Goal: Task Accomplishment & Management: Use online tool/utility

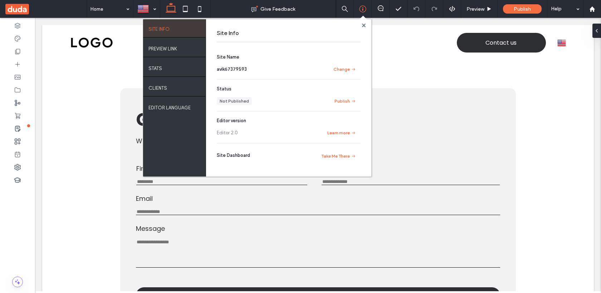
click at [597, 67] on body "Home Services About Contact Contact us English en русский ru Section Basic Head…" at bounding box center [318, 278] width 566 height 520
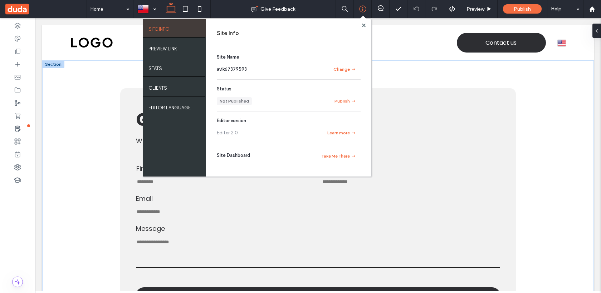
click at [581, 75] on div "First Name This is required Last Name This is required Email Enter an email Use…" at bounding box center [318, 205] width 552 height 291
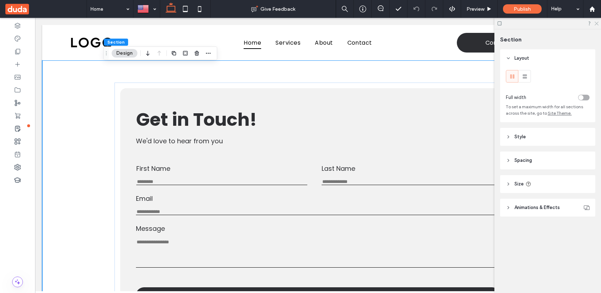
click at [595, 24] on icon at bounding box center [596, 23] width 5 height 5
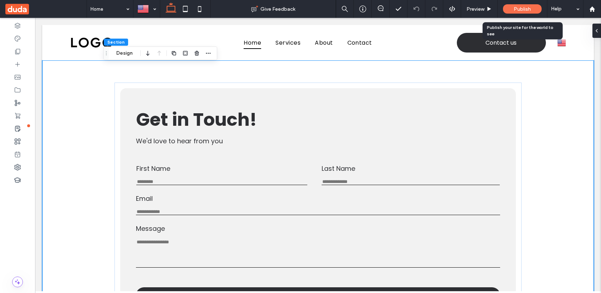
click at [513, 5] on div "Publish" at bounding box center [522, 8] width 39 height 9
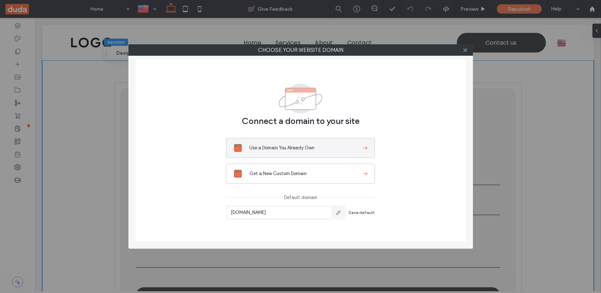
click at [322, 150] on span "Use a Domain You Already Own" at bounding box center [305, 148] width 112 height 7
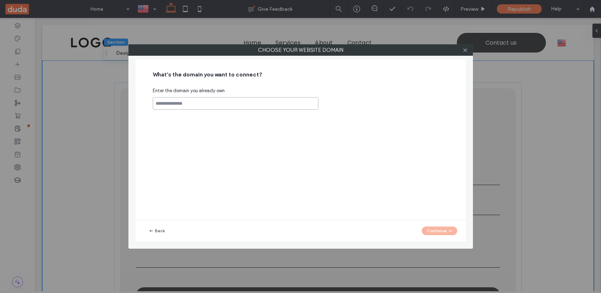
click at [270, 102] on input at bounding box center [236, 103] width 166 height 13
type input "**********"
